Goal: Task Accomplishment & Management: Complete application form

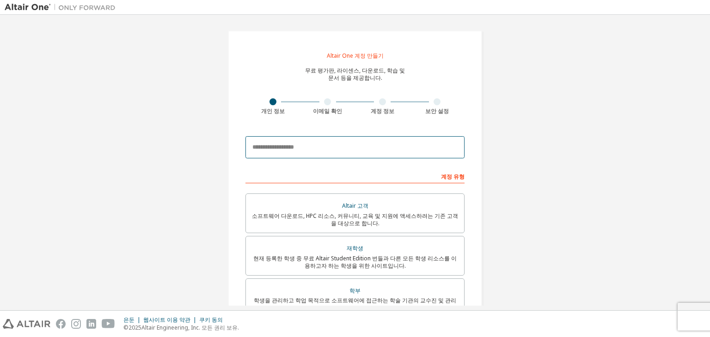
click at [369, 140] on input "email" at bounding box center [354, 147] width 219 height 22
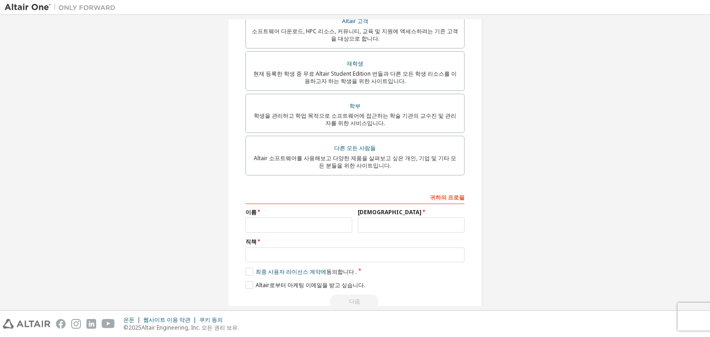
scroll to position [207, 0]
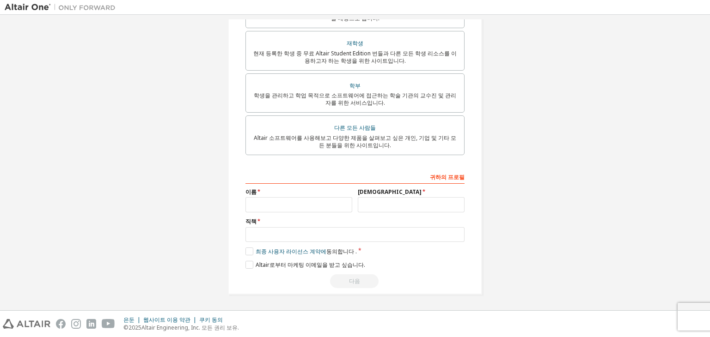
type input "**********"
click at [327, 206] on input "text" at bounding box center [298, 204] width 107 height 15
type input "****"
type input "***"
click at [323, 232] on input "text" at bounding box center [354, 234] width 219 height 15
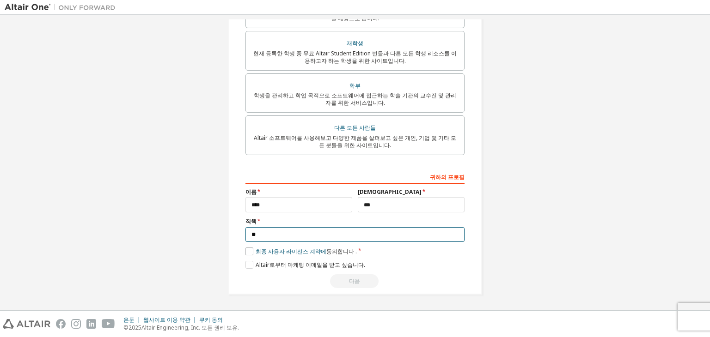
type input "**"
click at [252, 252] on label "최종 사용자 라이선스 계약에 동의합니다 ." at bounding box center [300, 252] width 111 height 8
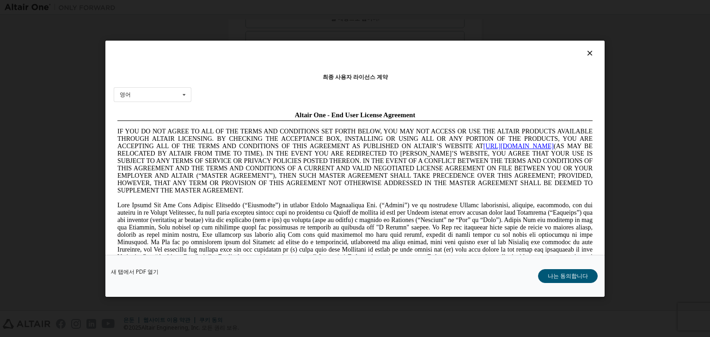
scroll to position [0, 0]
click at [570, 275] on font "나는 동의합니다" at bounding box center [568, 276] width 40 height 8
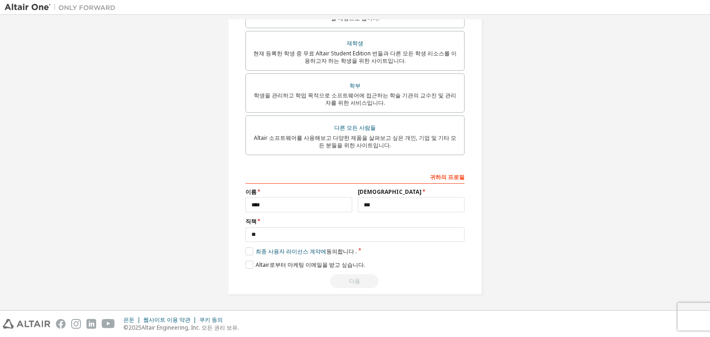
click at [363, 281] on div "다음" at bounding box center [354, 281] width 219 height 14
click at [245, 262] on label "Altair로부터 마케팅 이메일을 받고 싶습니다." at bounding box center [305, 265] width 120 height 8
click at [246, 262] on label "Altair로부터 마케팅 이메일을 받고 싶습니다." at bounding box center [305, 265] width 120 height 8
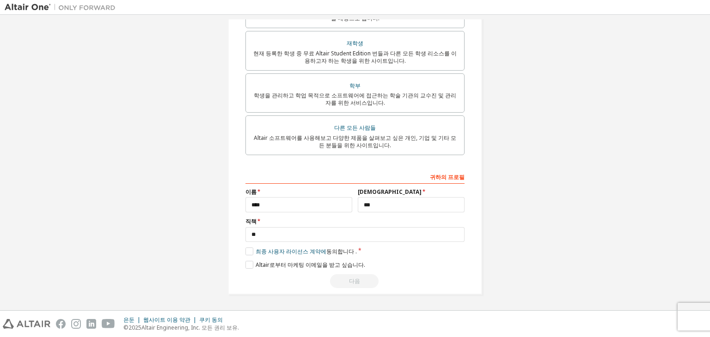
drag, startPoint x: 348, startPoint y: 276, endPoint x: 335, endPoint y: 263, distance: 18.6
click at [348, 276] on div "다음" at bounding box center [354, 281] width 219 height 14
click at [312, 231] on input "**" at bounding box center [354, 234] width 219 height 15
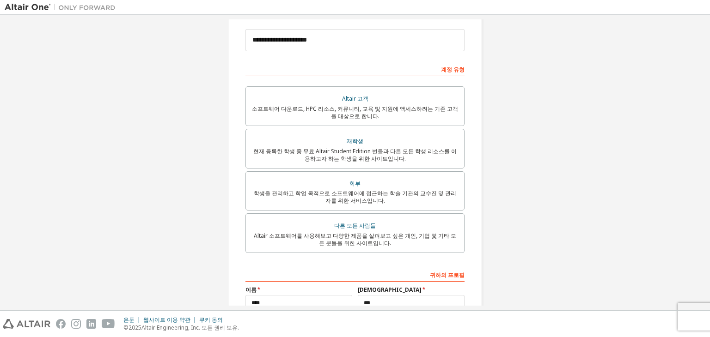
scroll to position [92, 0]
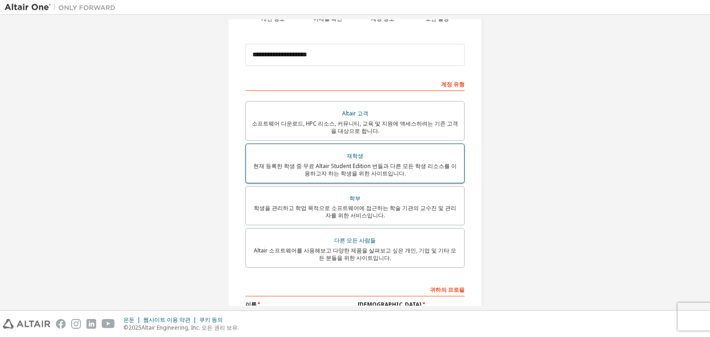
click at [347, 159] on div "재학생" at bounding box center [354, 156] width 207 height 13
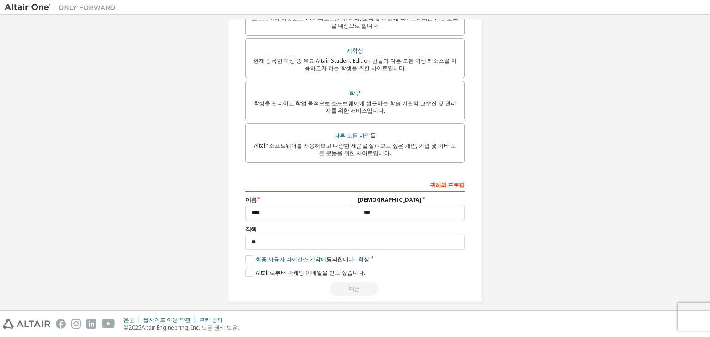
scroll to position [231, 0]
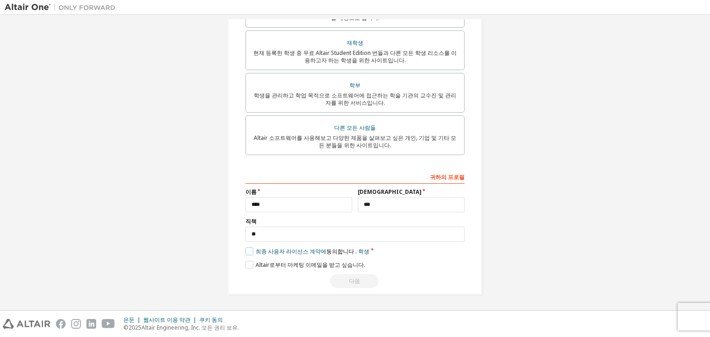
click at [248, 253] on label "최종 사용자 라이선스 계약에 동의합니다 . 학생" at bounding box center [307, 252] width 124 height 8
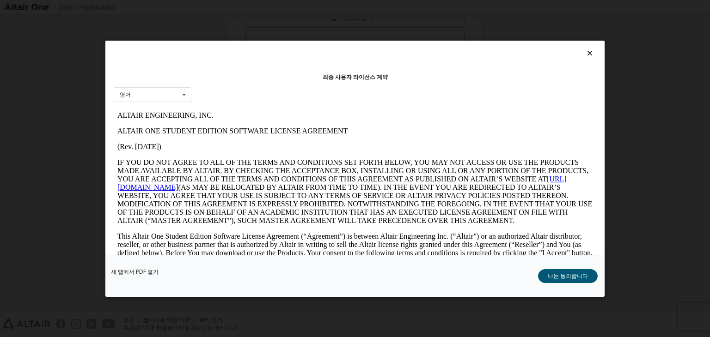
scroll to position [0, 0]
click at [564, 274] on font "나는 동의합니다" at bounding box center [568, 276] width 40 height 8
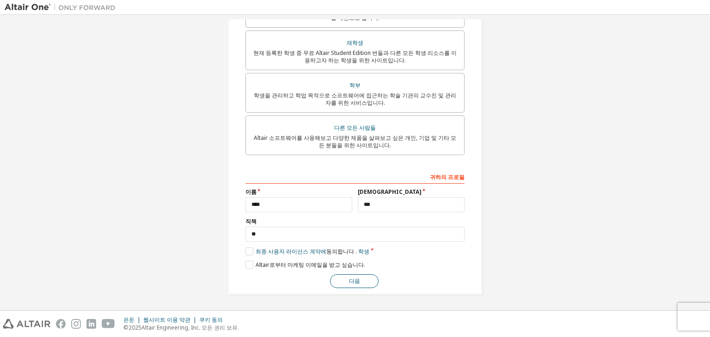
click at [353, 276] on button "다음" at bounding box center [354, 281] width 49 height 14
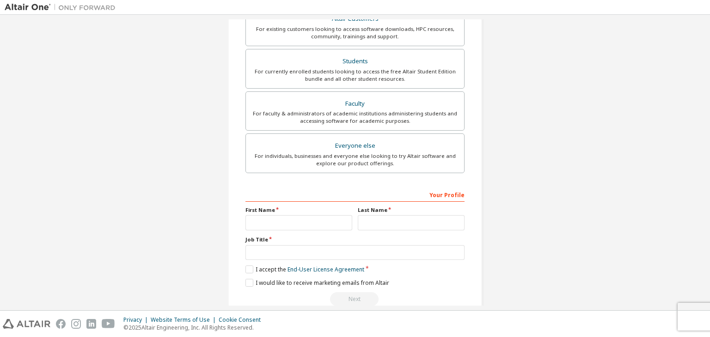
scroll to position [201, 0]
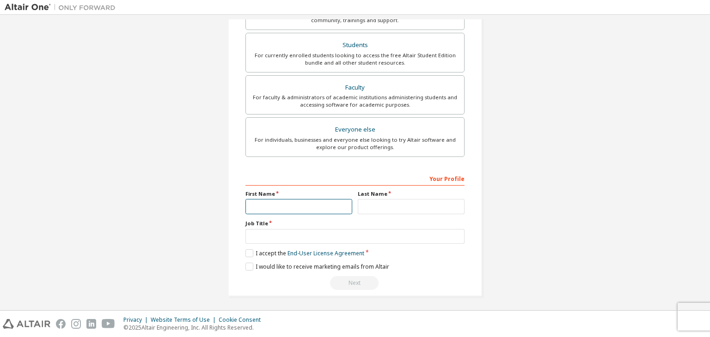
click at [311, 211] on input "text" at bounding box center [298, 206] width 107 height 15
type input "****"
drag, startPoint x: 353, startPoint y: 203, endPoint x: 377, endPoint y: 207, distance: 24.8
click at [355, 203] on div "Last Name" at bounding box center [411, 202] width 112 height 24
click at [377, 207] on input "text" at bounding box center [411, 206] width 107 height 15
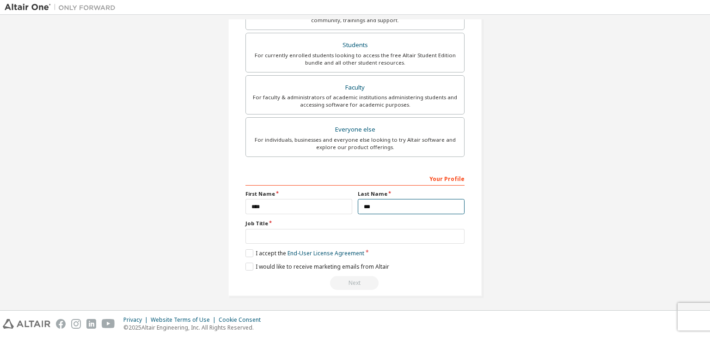
type input "***"
click at [312, 233] on input "text" at bounding box center [354, 236] width 219 height 15
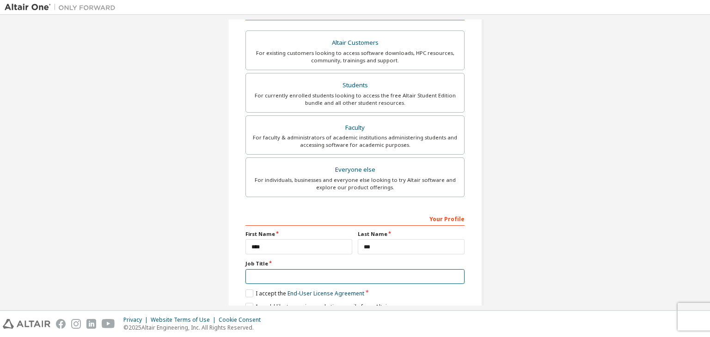
scroll to position [155, 0]
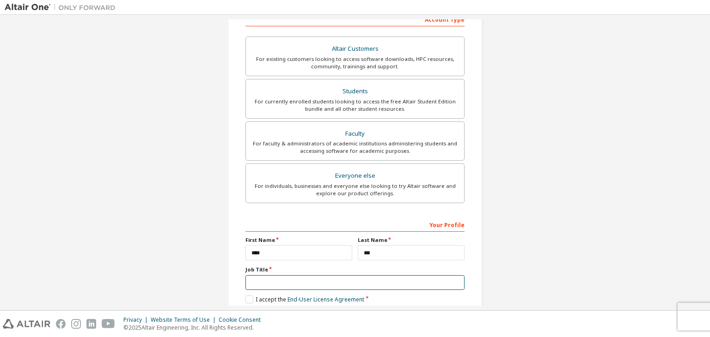
type input "**"
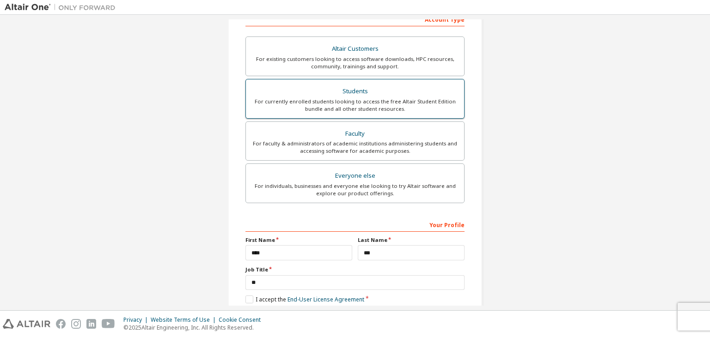
click at [343, 91] on div "Students" at bounding box center [354, 91] width 207 height 13
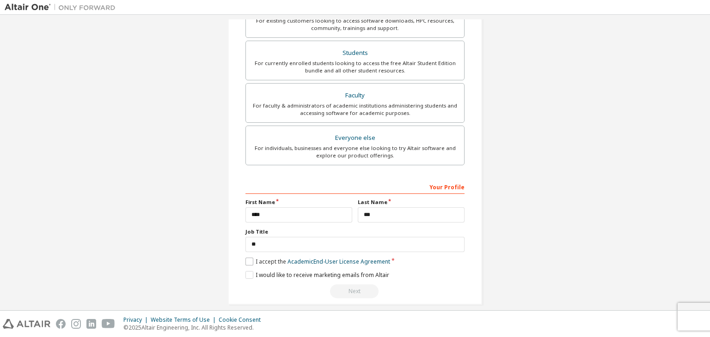
scroll to position [225, 0]
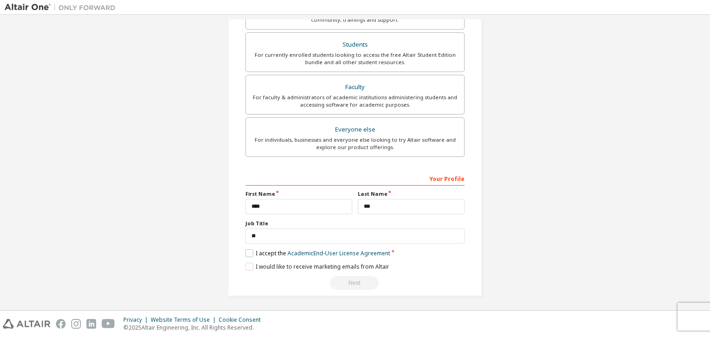
click at [246, 250] on label "I accept the Academic End-User License Agreement" at bounding box center [317, 254] width 145 height 8
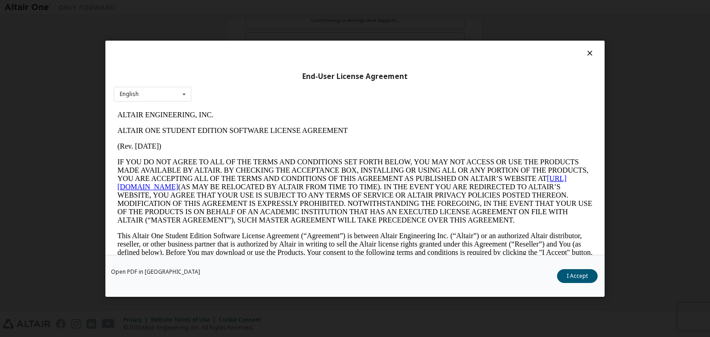
scroll to position [0, 0]
click at [585, 278] on button "I Accept" at bounding box center [577, 276] width 41 height 14
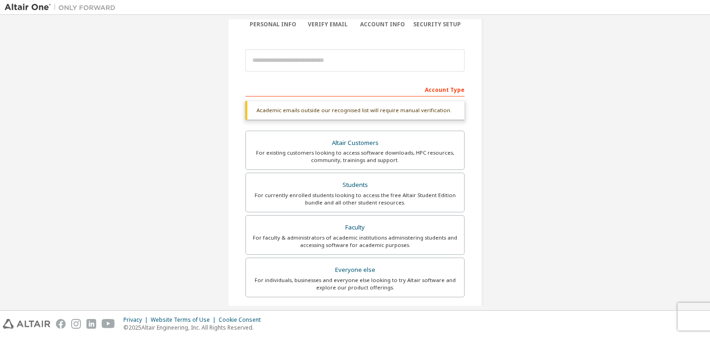
scroll to position [40, 0]
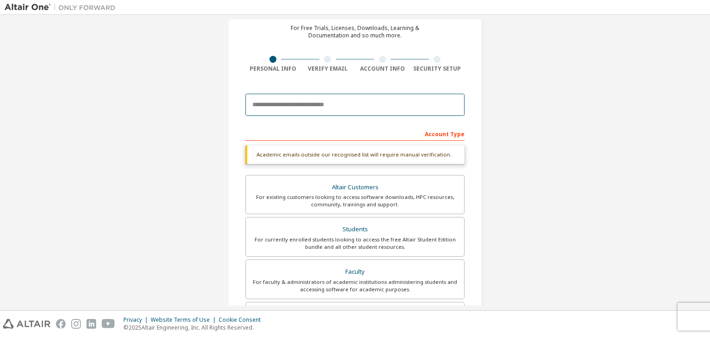
click at [300, 115] on input "email" at bounding box center [354, 105] width 219 height 22
type input "*"
type input "**********"
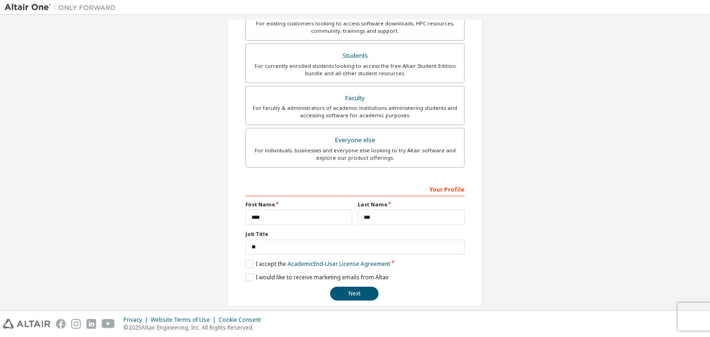
scroll to position [201, 0]
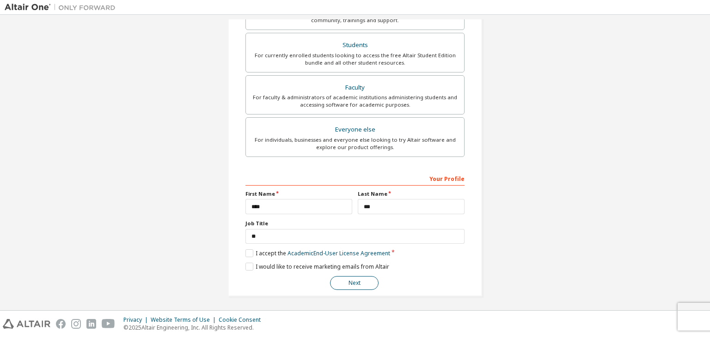
click at [336, 276] on button "Next" at bounding box center [354, 283] width 49 height 14
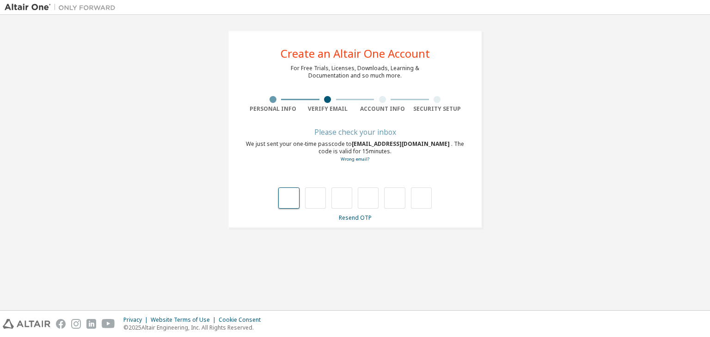
type input "*"
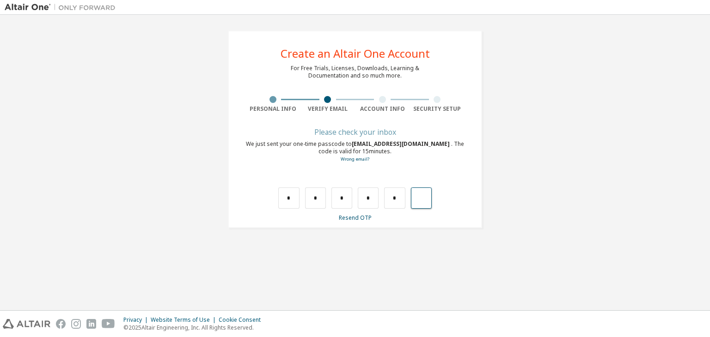
type input "*"
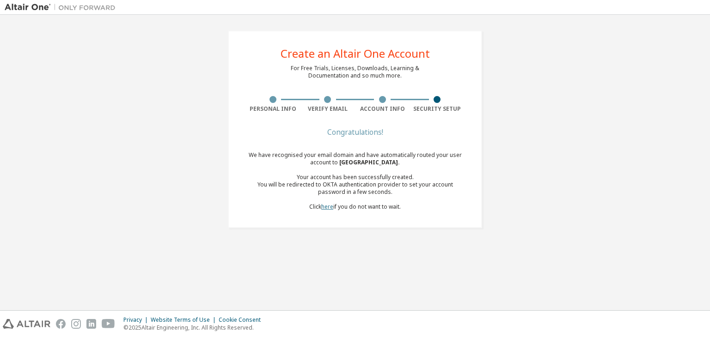
click at [327, 209] on link "here" at bounding box center [327, 207] width 12 height 8
